Goal: Task Accomplishment & Management: Use online tool/utility

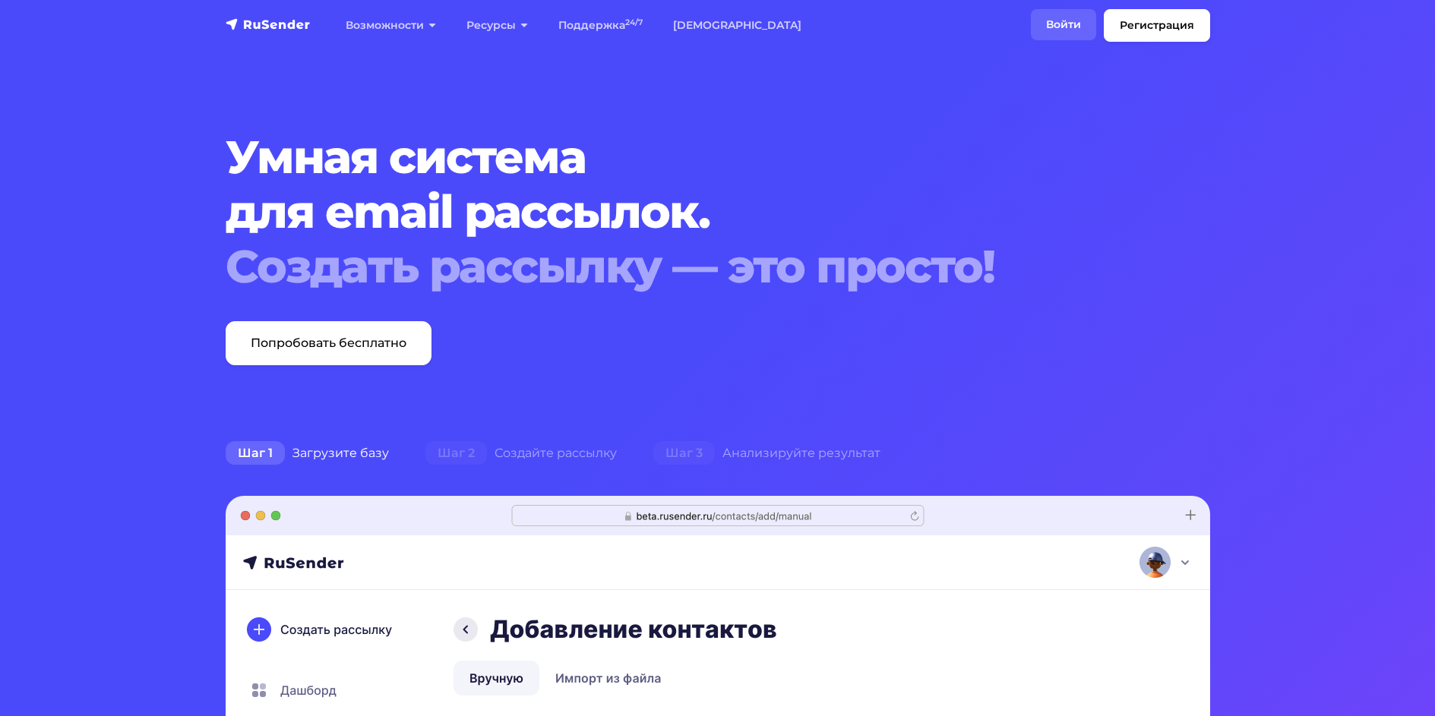
click at [1057, 23] on link "Войти" at bounding box center [1063, 24] width 65 height 31
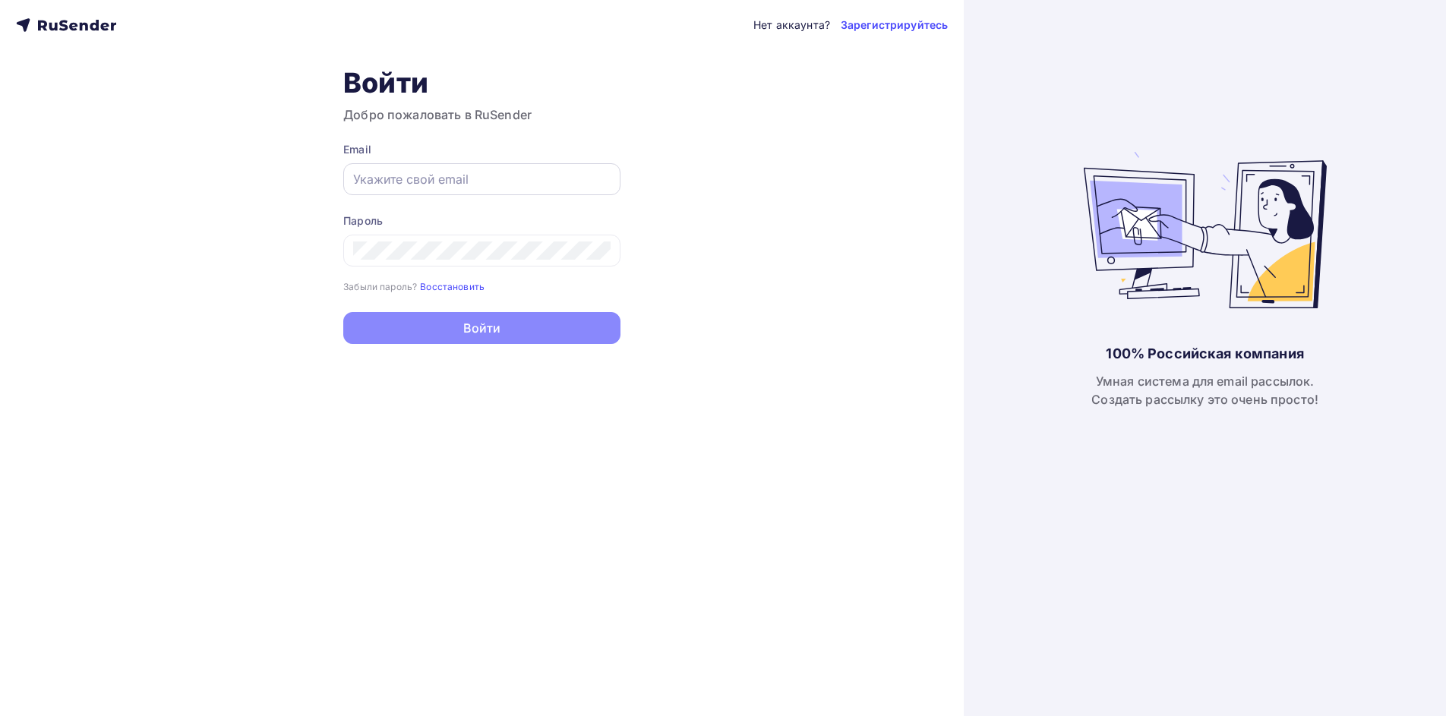
click at [530, 180] on input "text" at bounding box center [481, 179] width 257 height 18
type input "[EMAIL_ADDRESS][DOMAIN_NAME]"
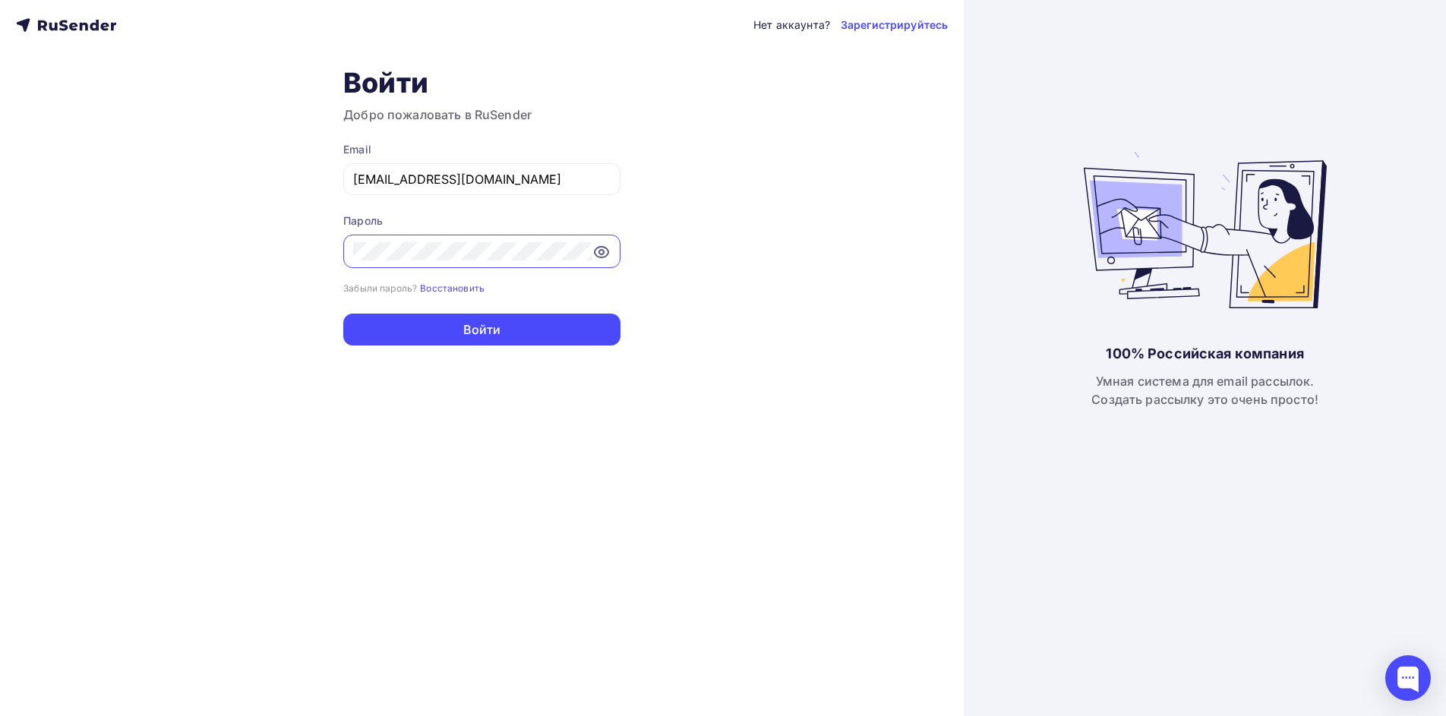
click at [608, 248] on icon at bounding box center [601, 252] width 18 height 18
click at [561, 333] on button "Войти" at bounding box center [481, 330] width 277 height 32
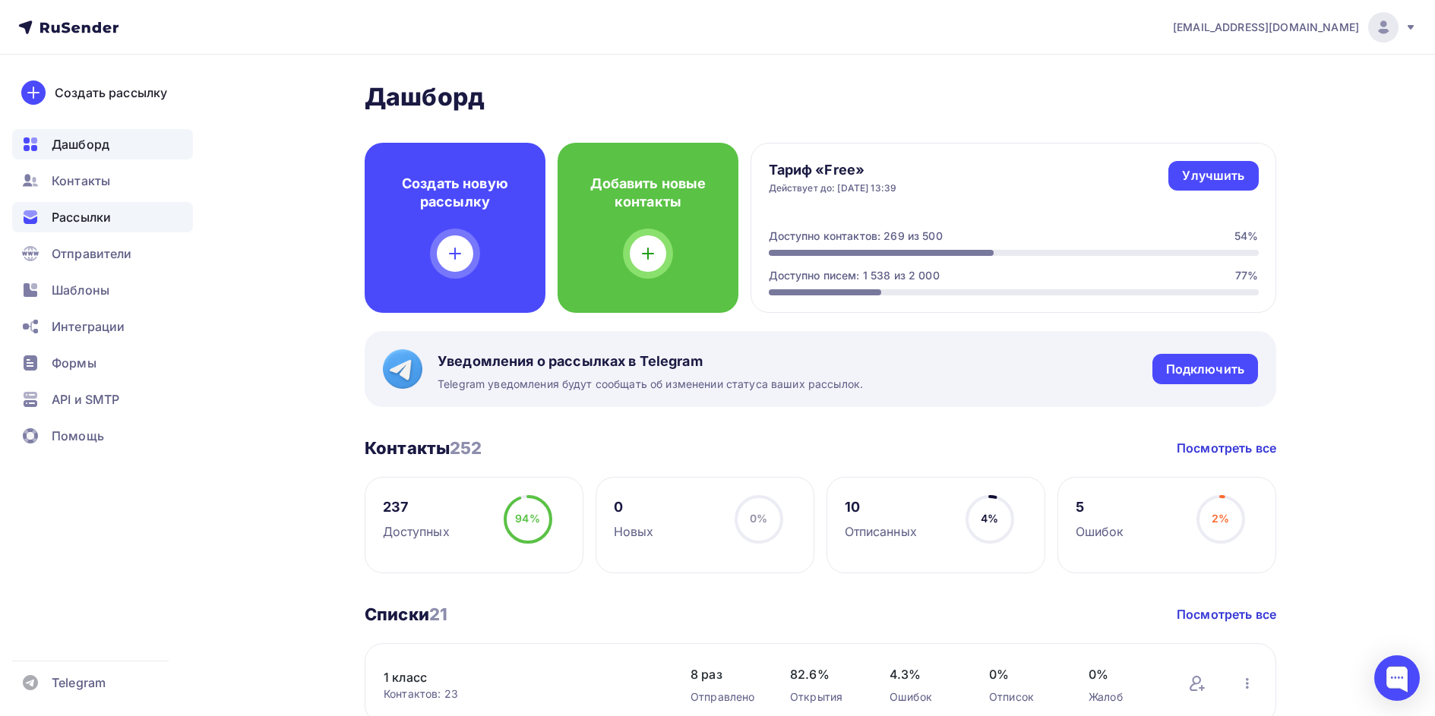
click at [90, 218] on span "Рассылки" at bounding box center [81, 217] width 59 height 18
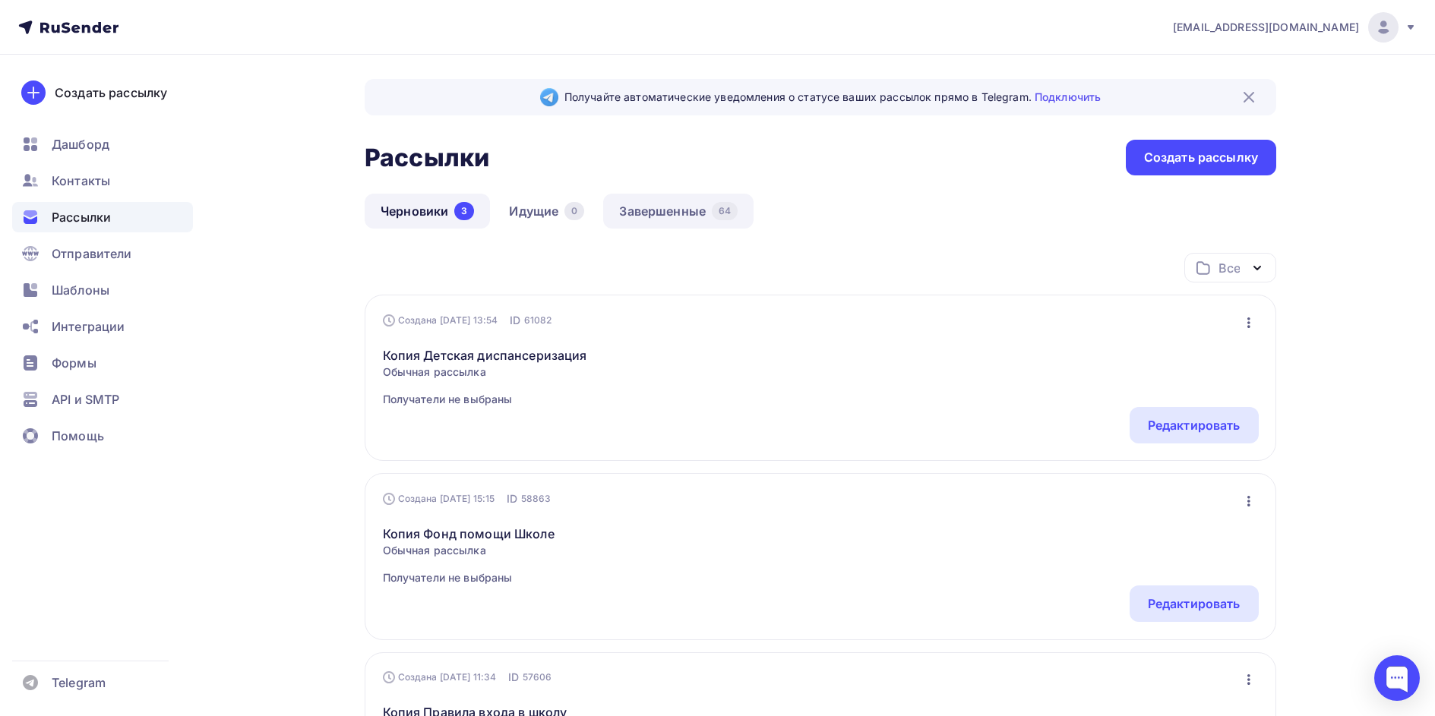
click at [680, 220] on link "Завершенные 64" at bounding box center [678, 211] width 150 height 35
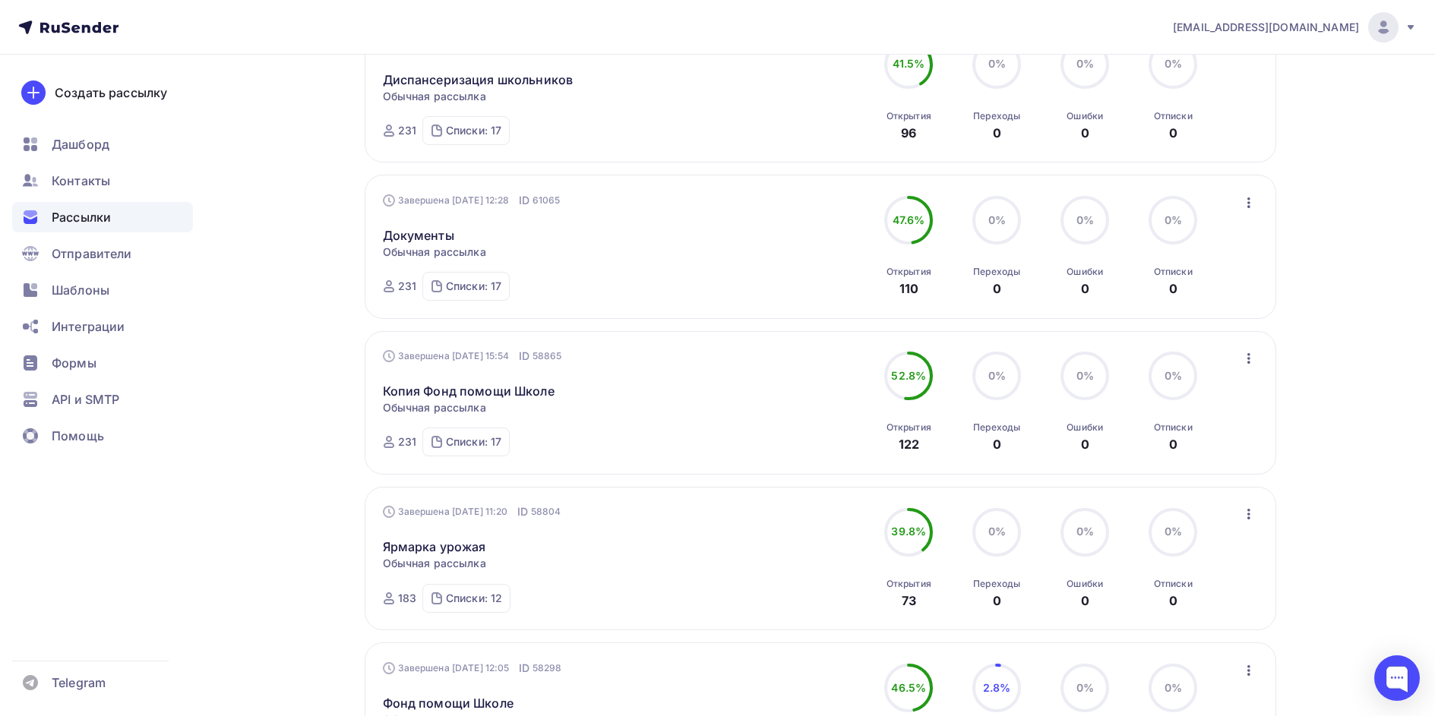
scroll to position [380, 0]
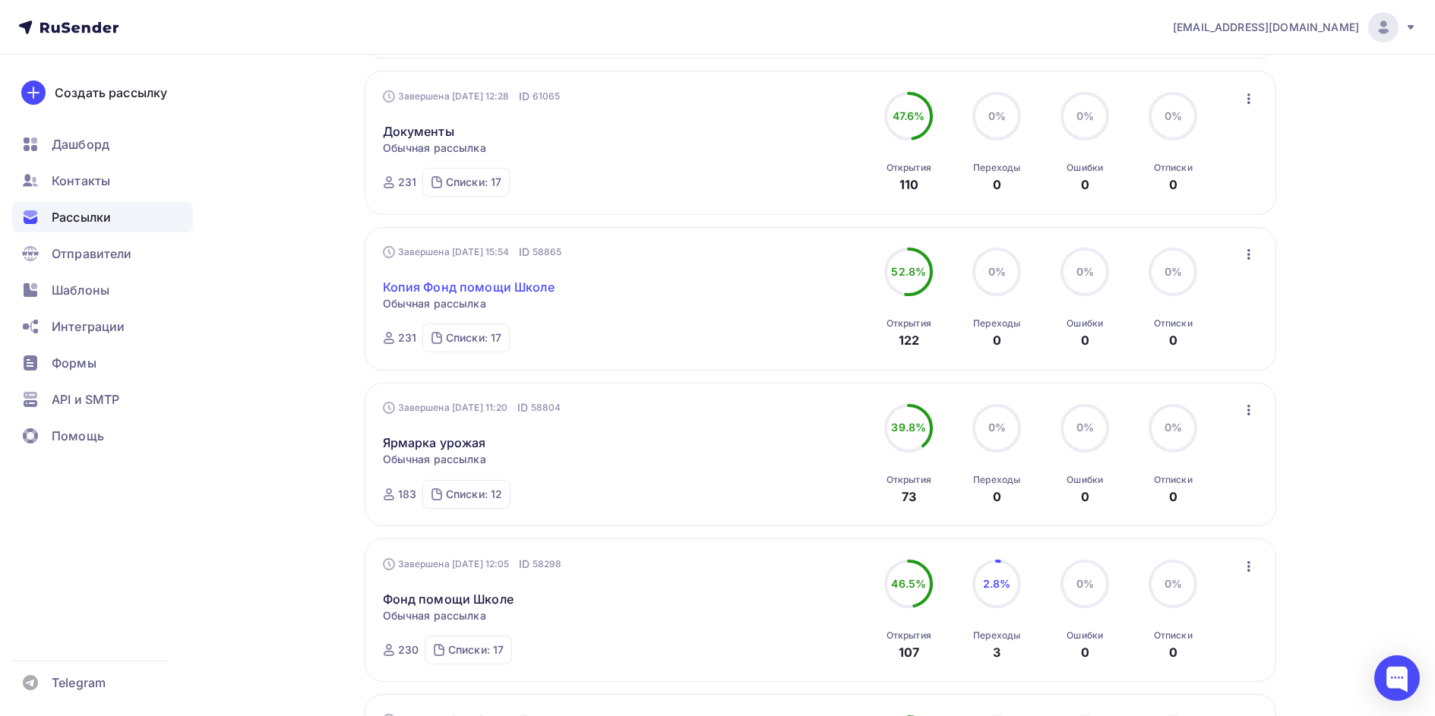
click at [515, 283] on link "Копия Фонд помощи Школе" at bounding box center [469, 287] width 172 height 18
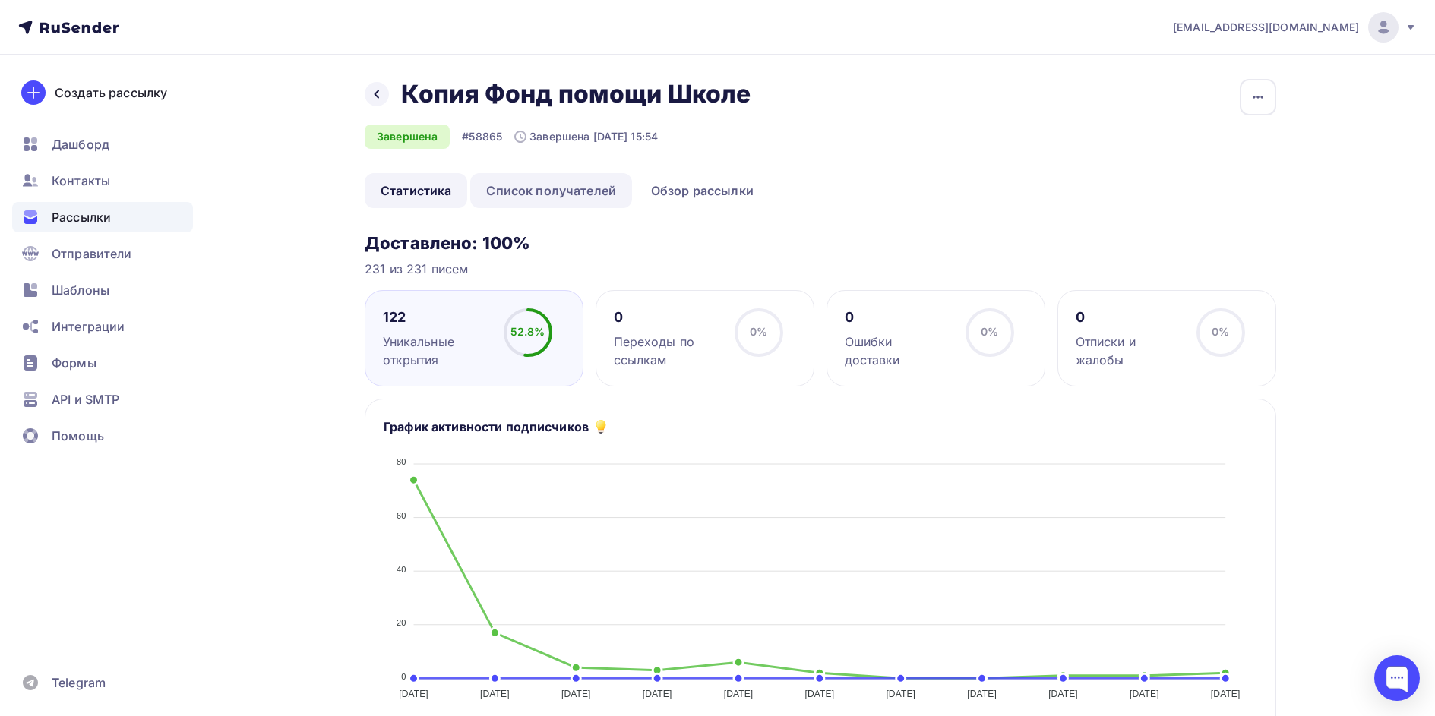
click at [582, 194] on link "Список получателей" at bounding box center [551, 190] width 162 height 35
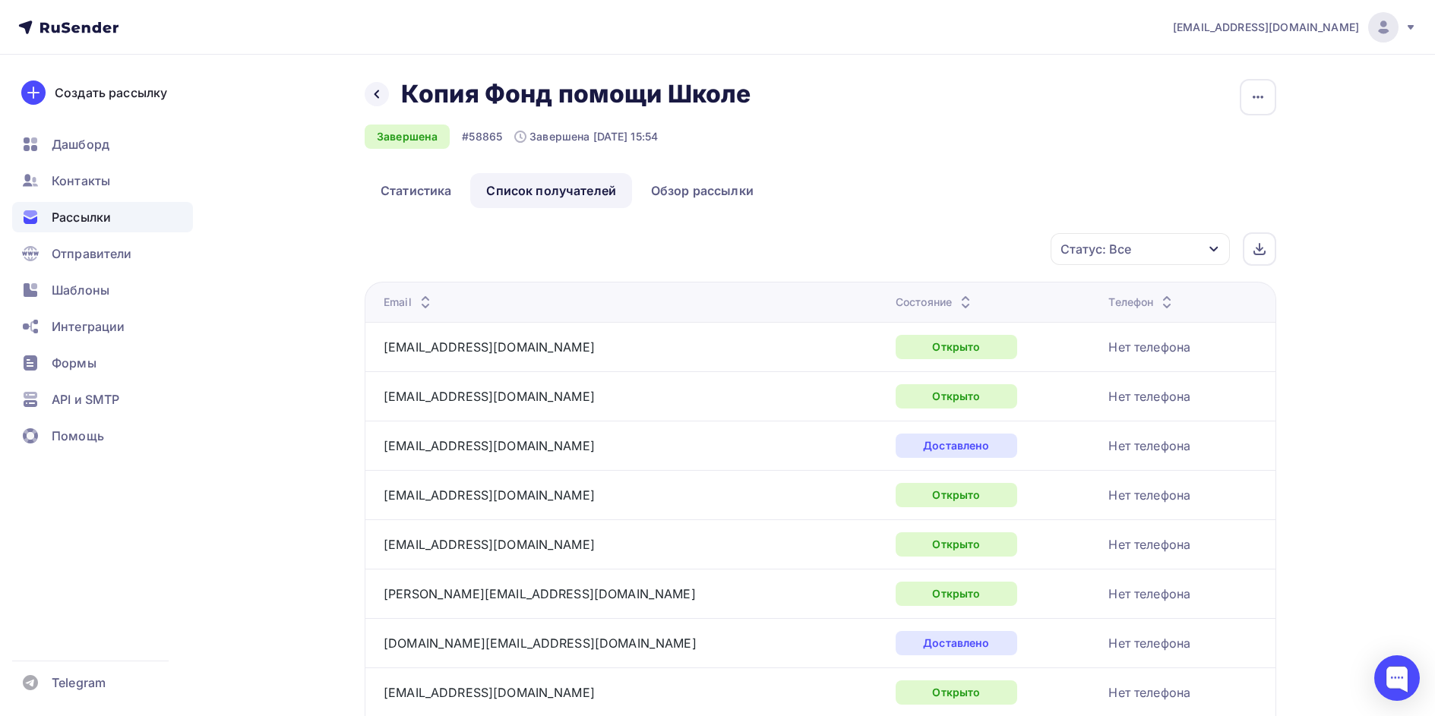
click at [87, 220] on span "Рассылки" at bounding box center [81, 217] width 59 height 18
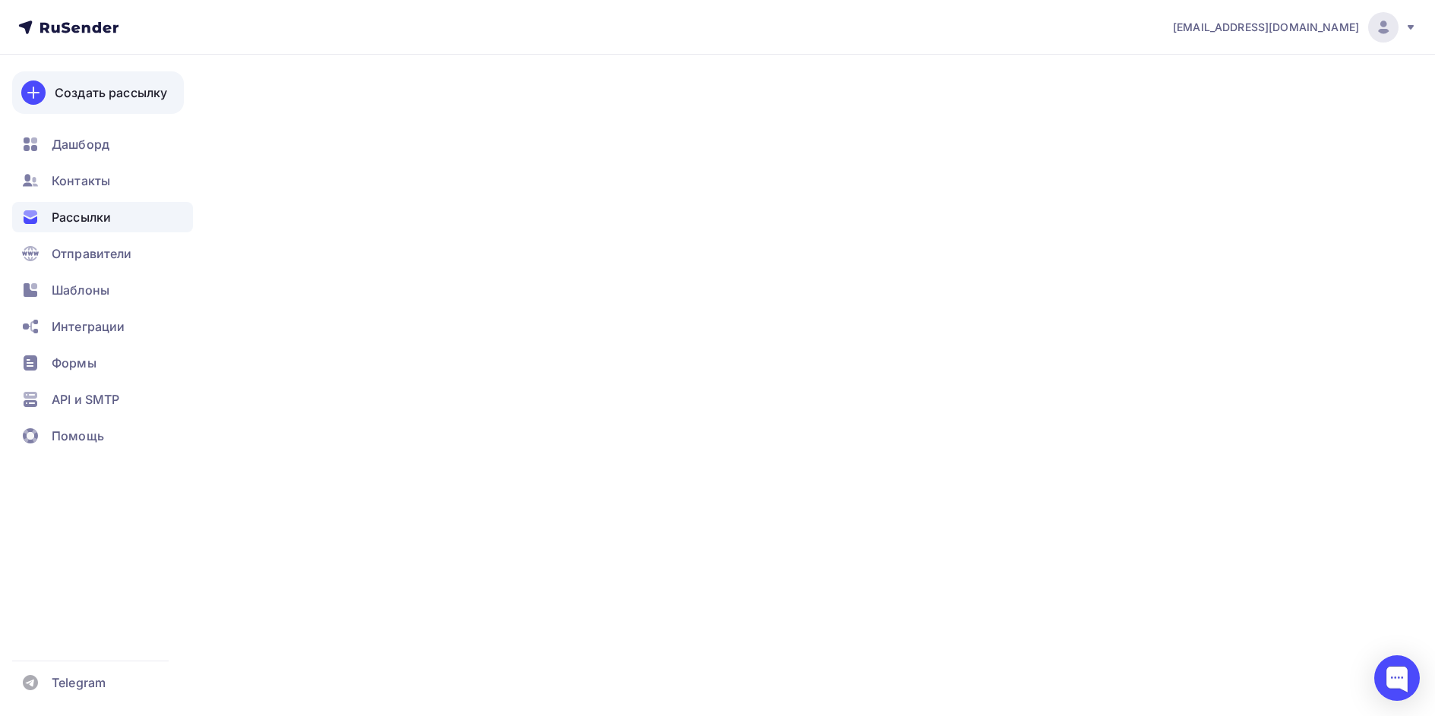
click at [113, 94] on div "Создать рассылку" at bounding box center [111, 93] width 112 height 18
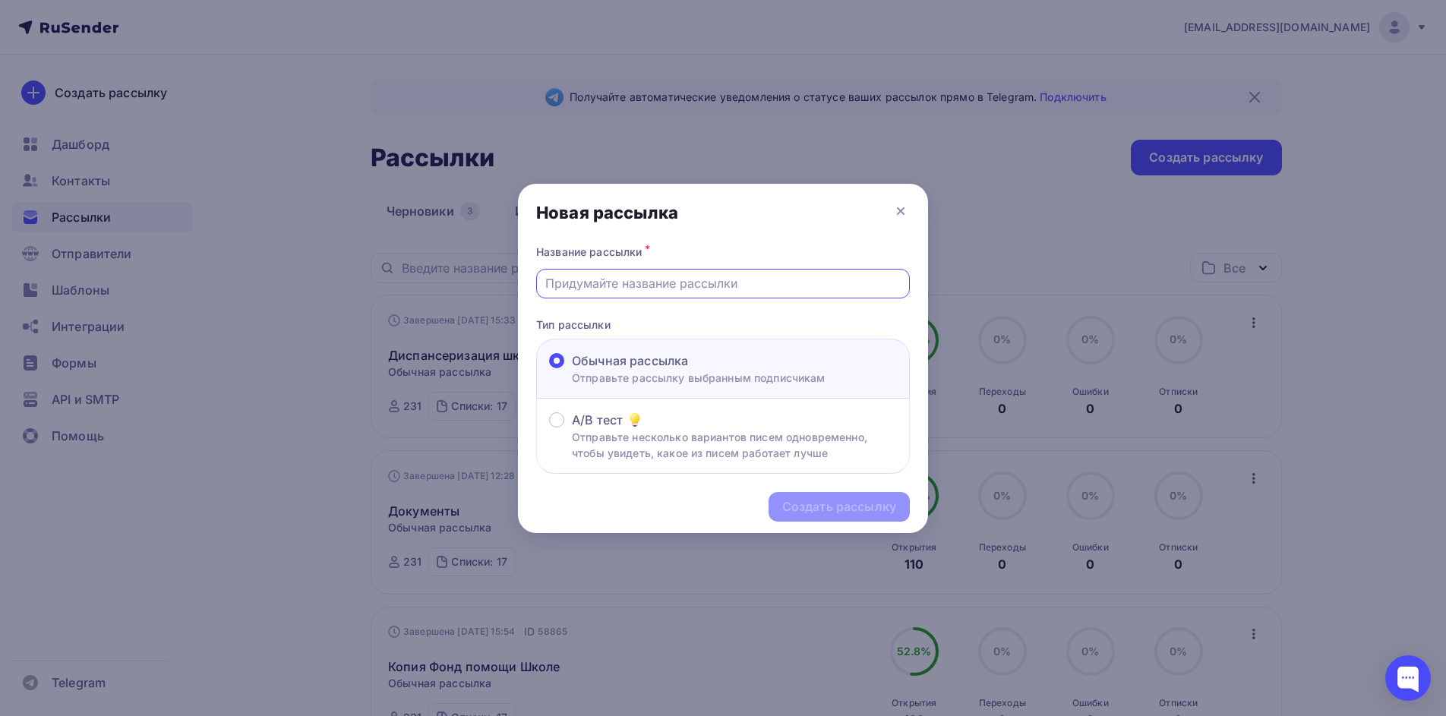
click at [773, 279] on input "text" at bounding box center [723, 283] width 356 height 18
